Goal: Transaction & Acquisition: Download file/media

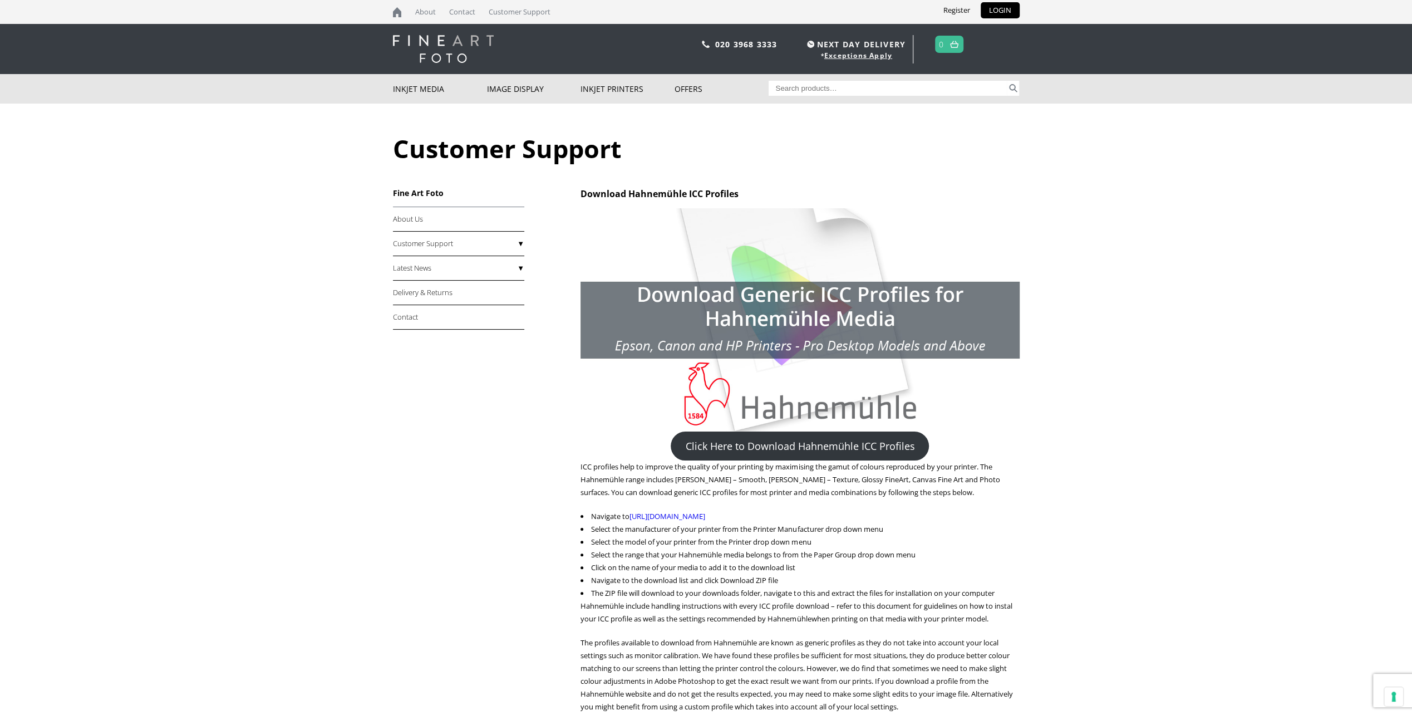
click at [805, 448] on link "Click Here to Download Hahnemühle ICC Profiles" at bounding box center [800, 445] width 258 height 29
click at [841, 448] on link "Click Here to Download Hahnemühle ICC Profiles" at bounding box center [800, 445] width 258 height 29
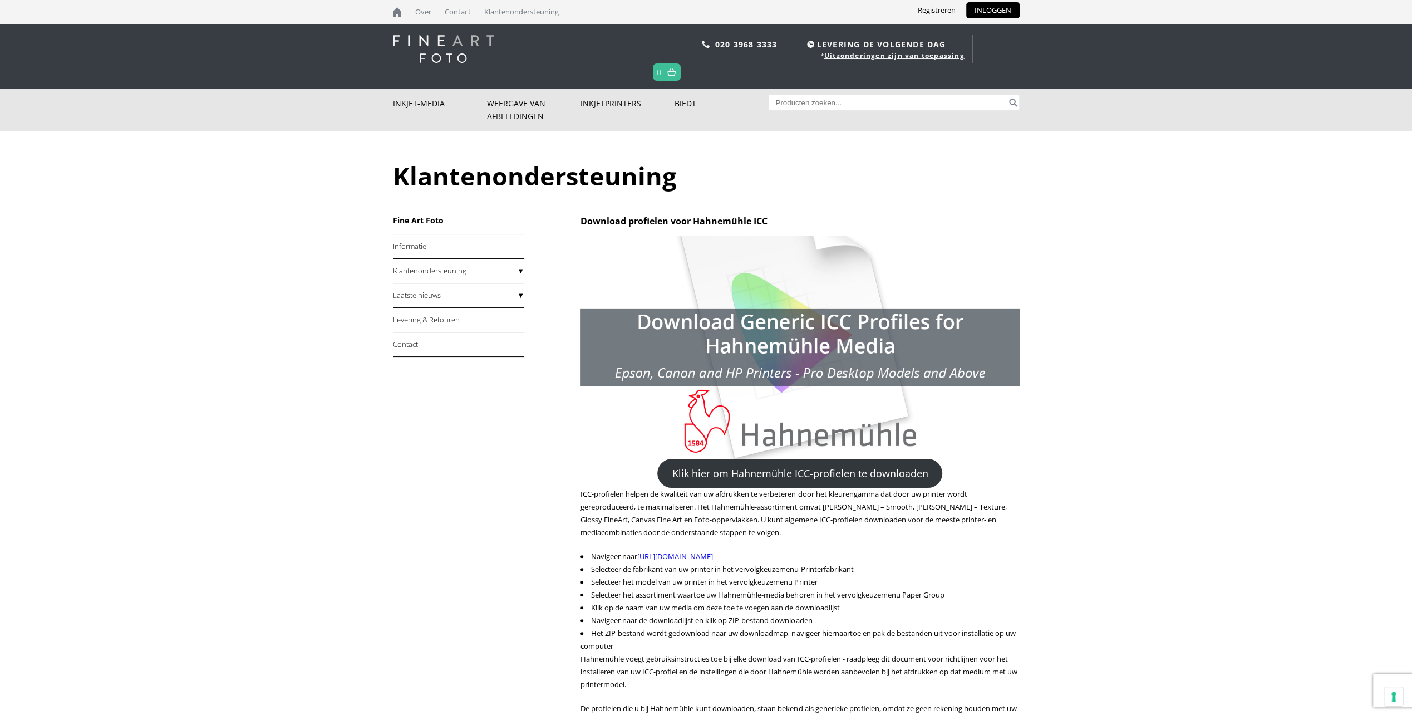
click at [737, 475] on font "Klik hier om Hahnemühle ICC-profielen te downloaden" at bounding box center [800, 473] width 256 height 13
